Goal: Navigation & Orientation: Find specific page/section

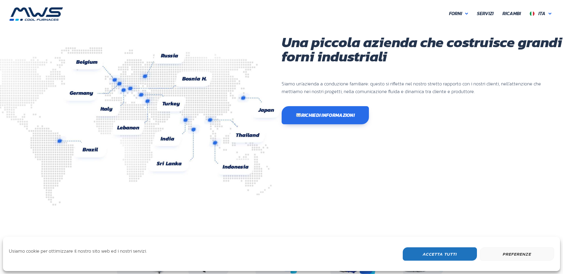
scroll to position [141, 178]
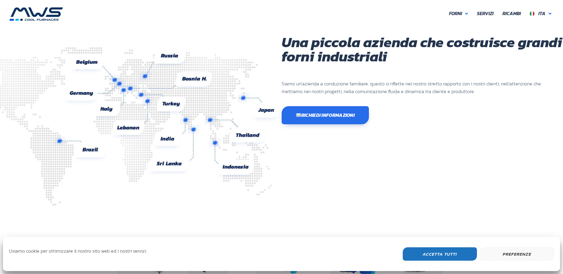
click at [437, 258] on button "Accetta Tutti" at bounding box center [440, 253] width 74 height 13
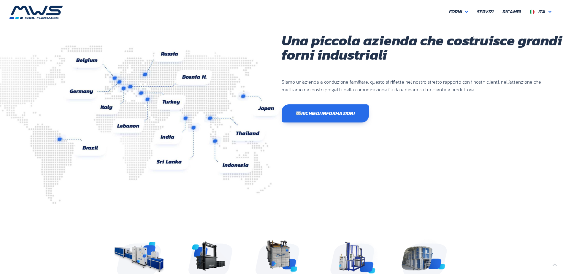
scroll to position [0, 0]
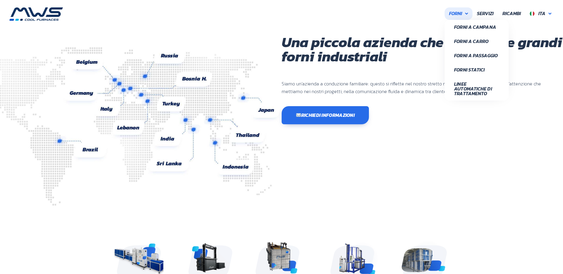
click at [467, 9] on link "Forni" at bounding box center [458, 13] width 28 height 12
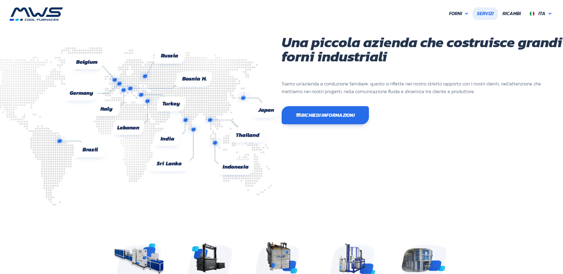
click at [489, 15] on span "Servizi" at bounding box center [485, 14] width 17 height 8
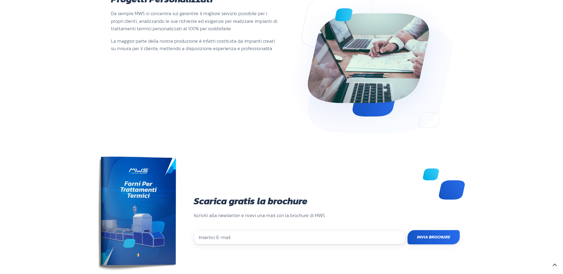
scroll to position [373, 0]
